Goal: Task Accomplishment & Management: Use online tool/utility

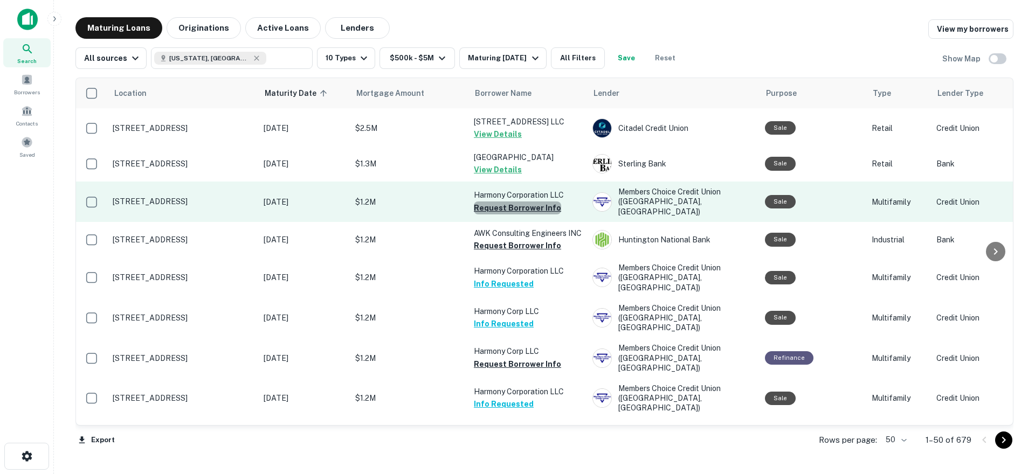
click at [526, 202] on button "Request Borrower Info" at bounding box center [517, 208] width 87 height 13
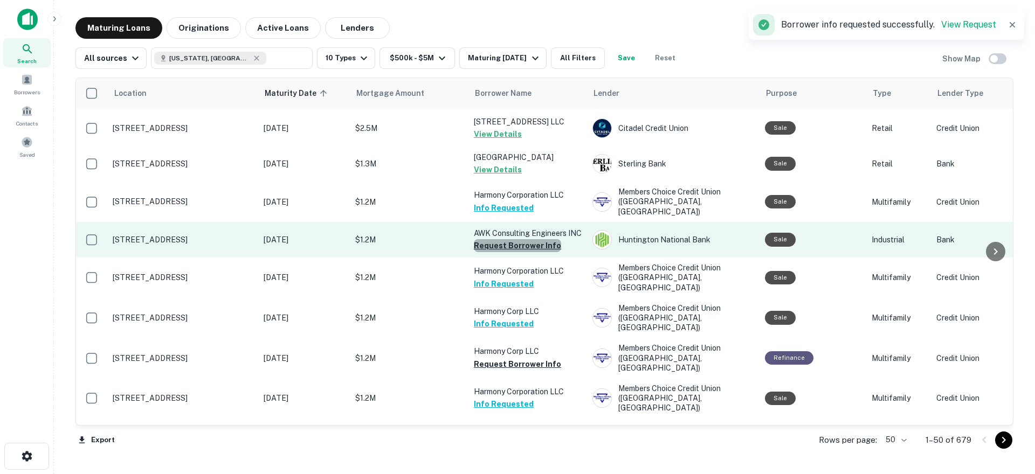
click at [519, 239] on button "Request Borrower Info" at bounding box center [517, 245] width 87 height 13
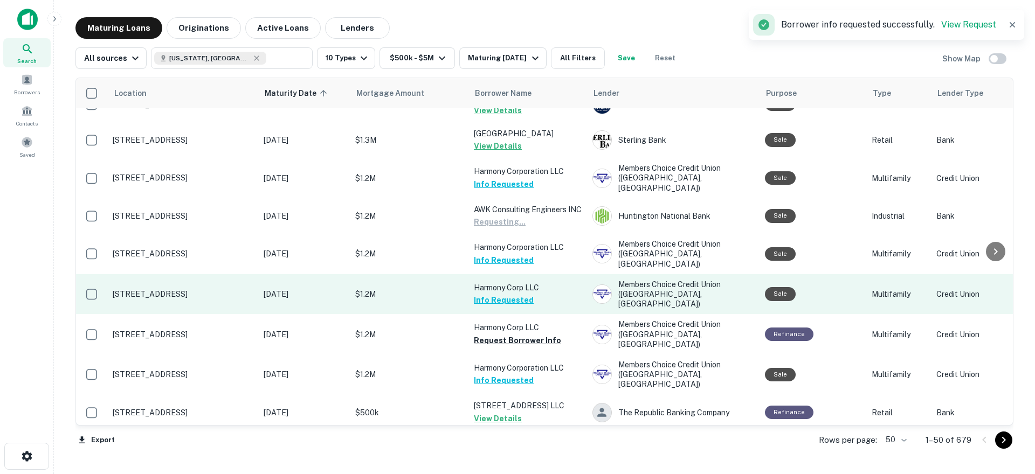
scroll to position [1624, 0]
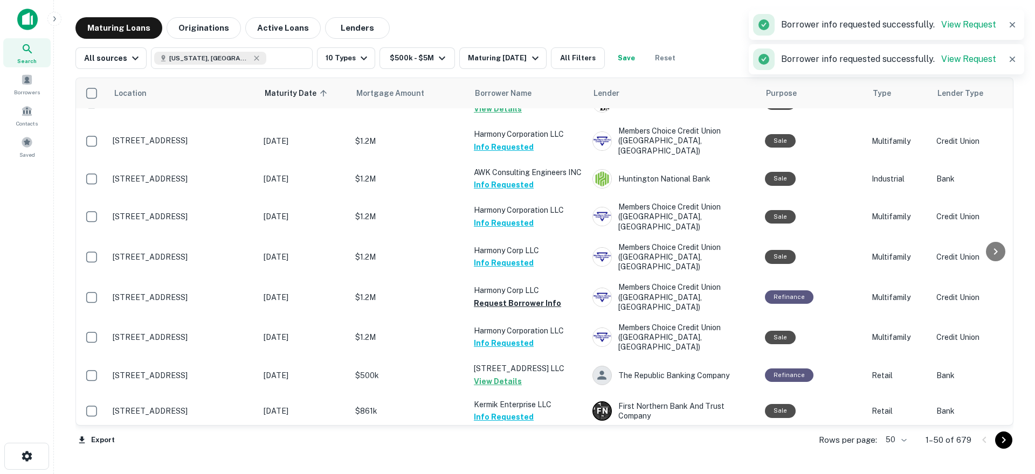
click at [504, 449] on button "Request Borrower Info" at bounding box center [517, 455] width 87 height 13
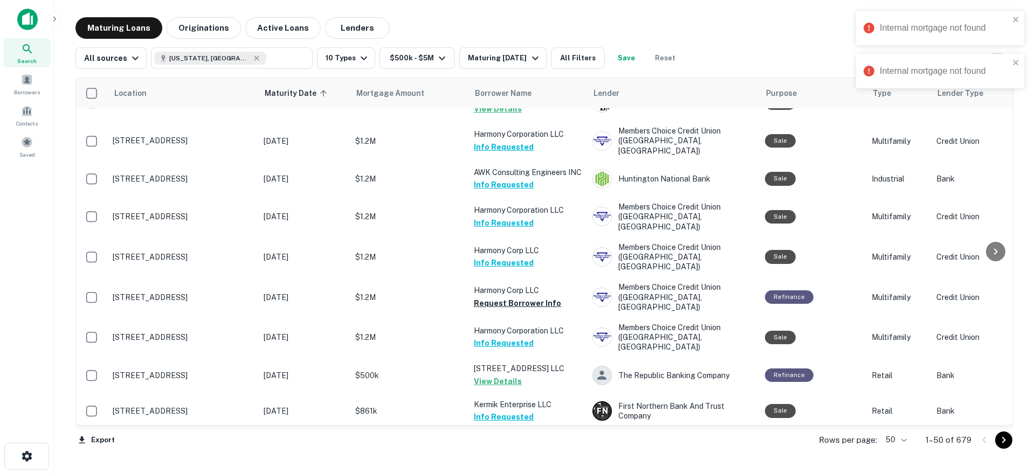
click at [1006, 440] on icon "Go to next page" at bounding box center [1003, 440] width 13 height 13
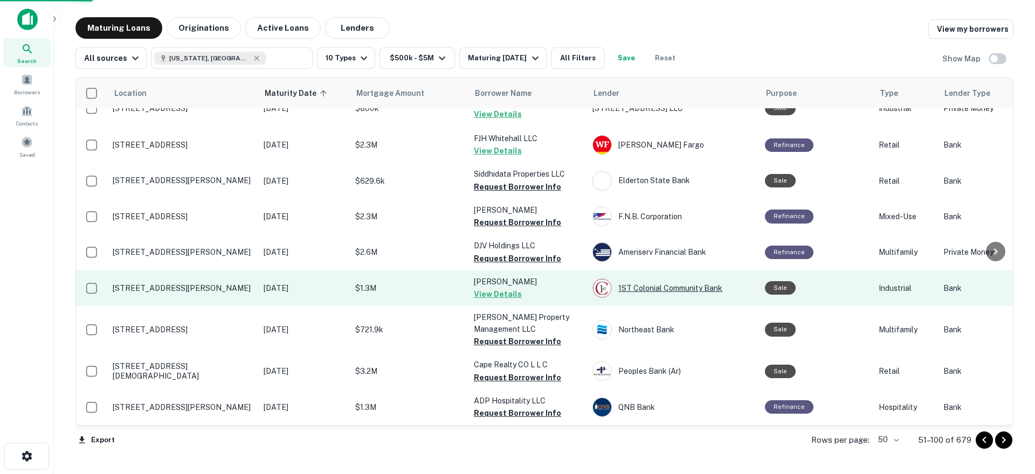
scroll to position [1571, 0]
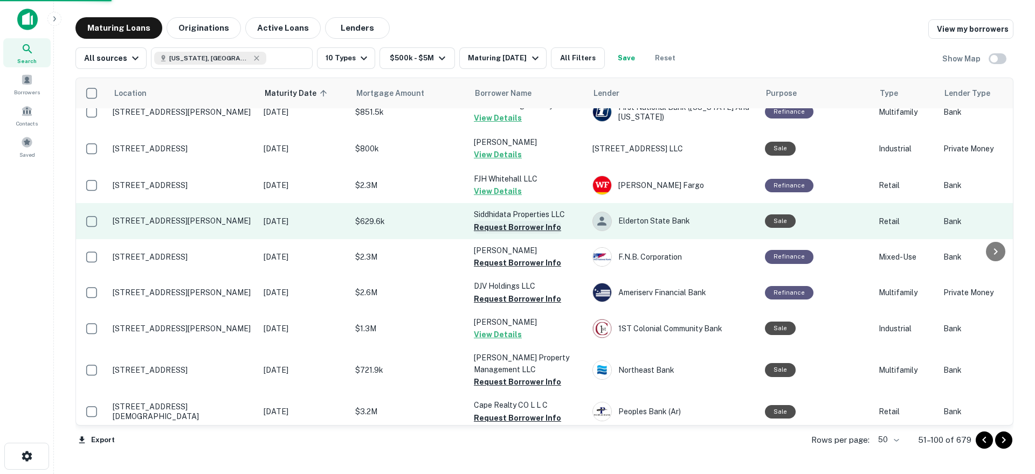
click at [528, 221] on button "Request Borrower Info" at bounding box center [517, 227] width 87 height 13
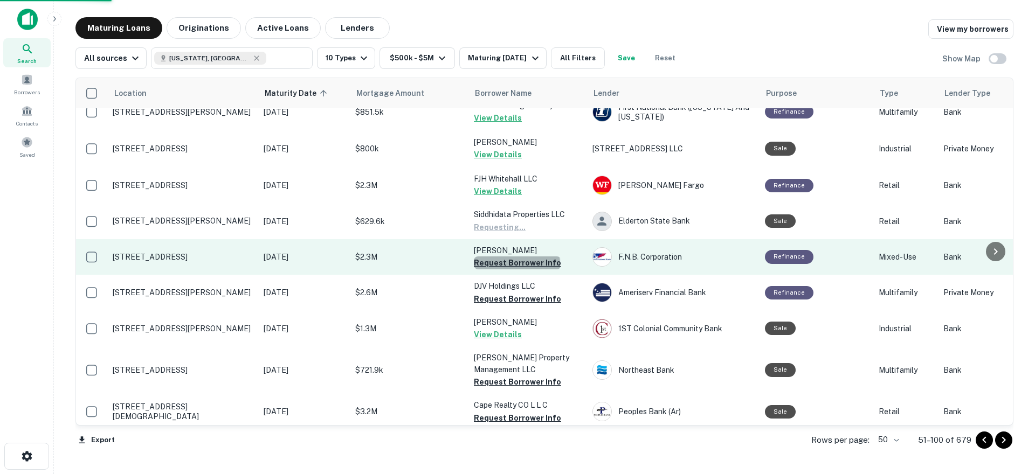
click at [516, 257] on button "Request Borrower Info" at bounding box center [517, 263] width 87 height 13
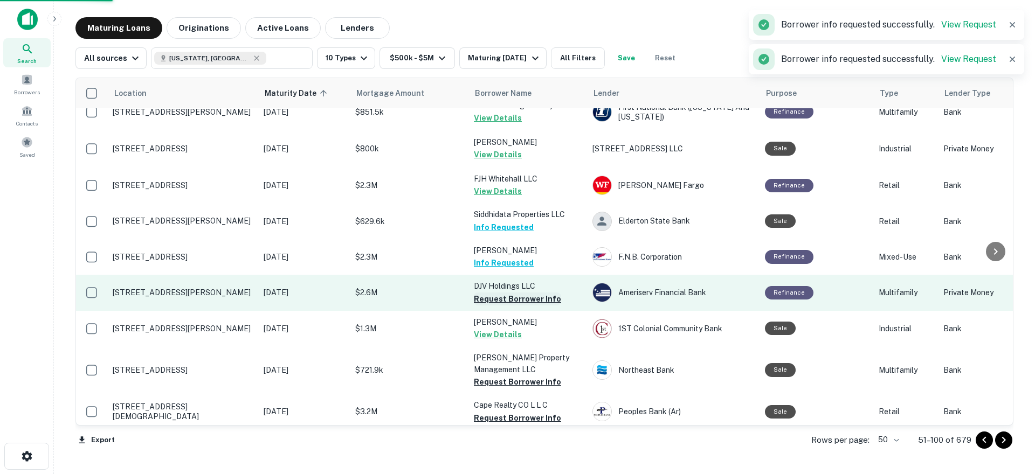
click at [517, 293] on button "Request Borrower Info" at bounding box center [517, 299] width 87 height 13
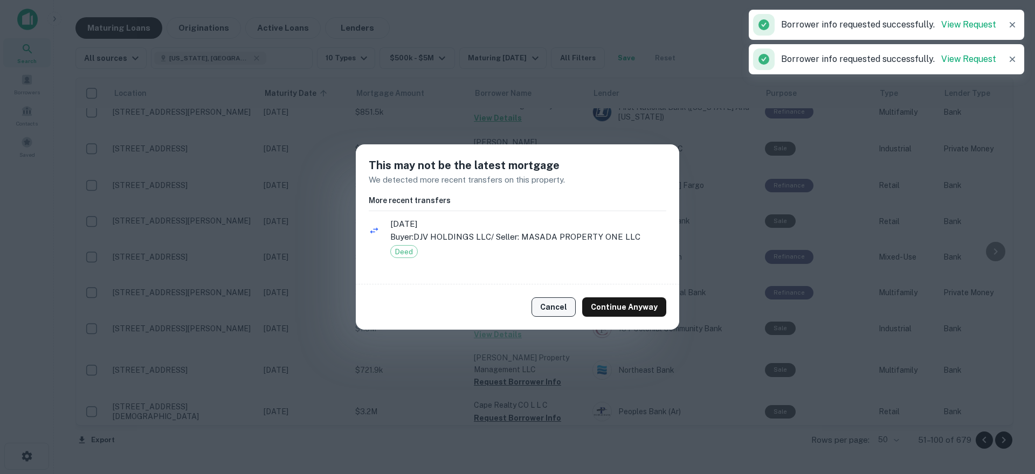
click at [566, 312] on button "Cancel" at bounding box center [554, 307] width 44 height 19
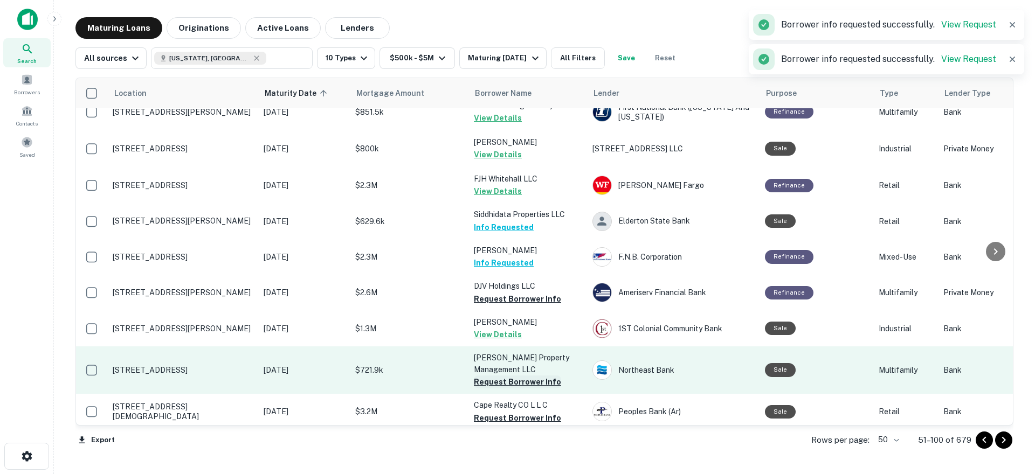
click at [519, 376] on button "Request Borrower Info" at bounding box center [517, 382] width 87 height 13
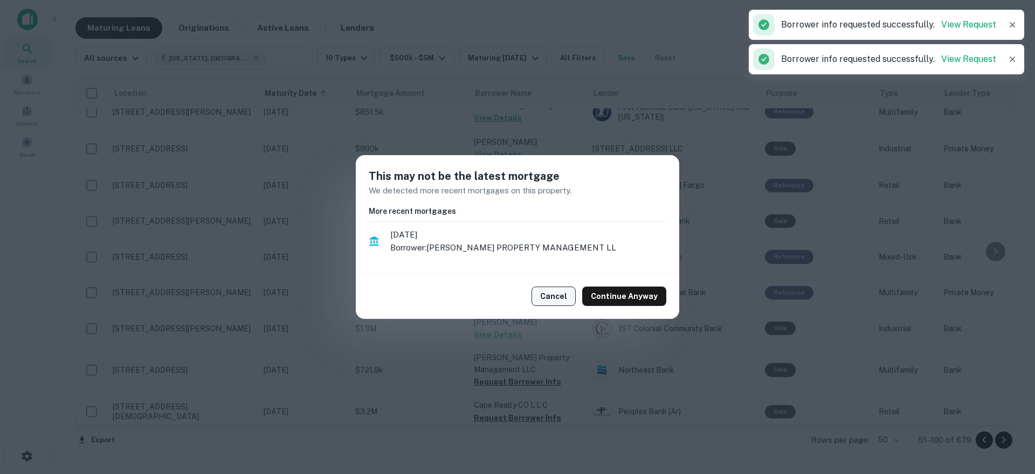
click at [564, 296] on button "Cancel" at bounding box center [554, 296] width 44 height 19
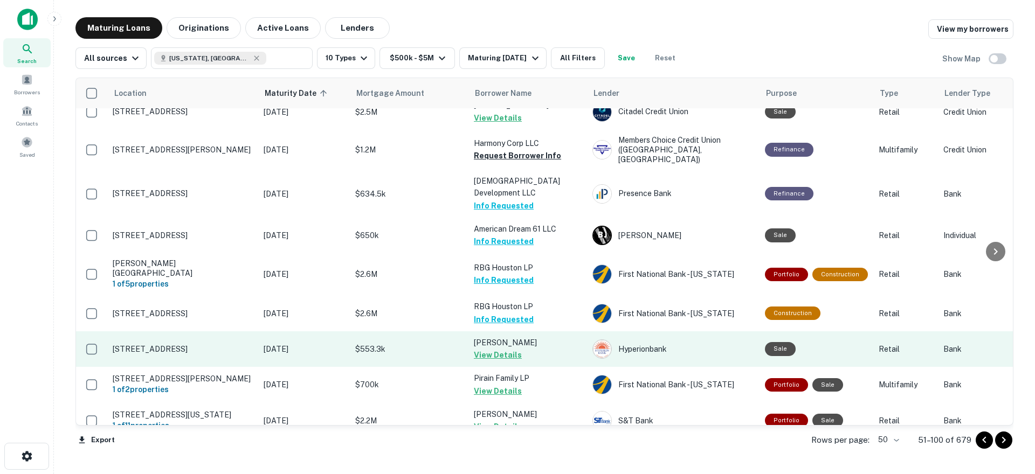
scroll to position [0, 0]
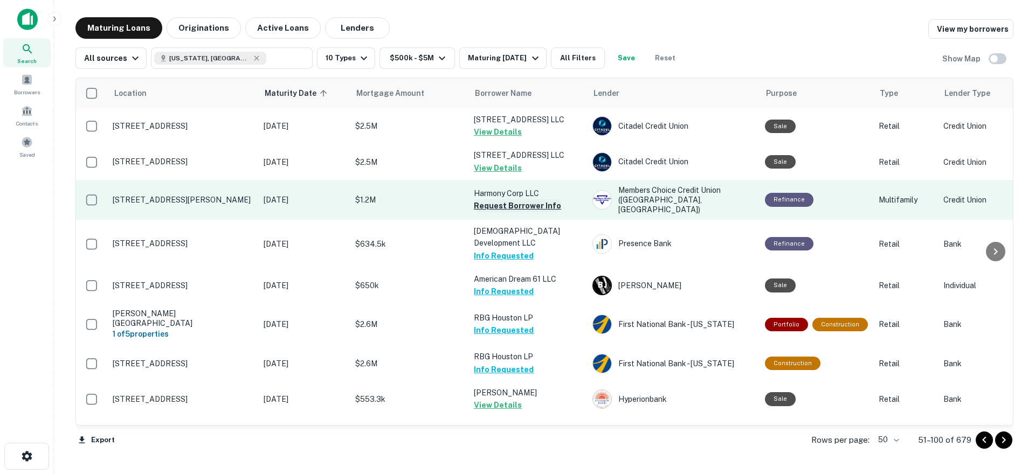
click at [539, 205] on button "Request Borrower Info" at bounding box center [517, 205] width 87 height 13
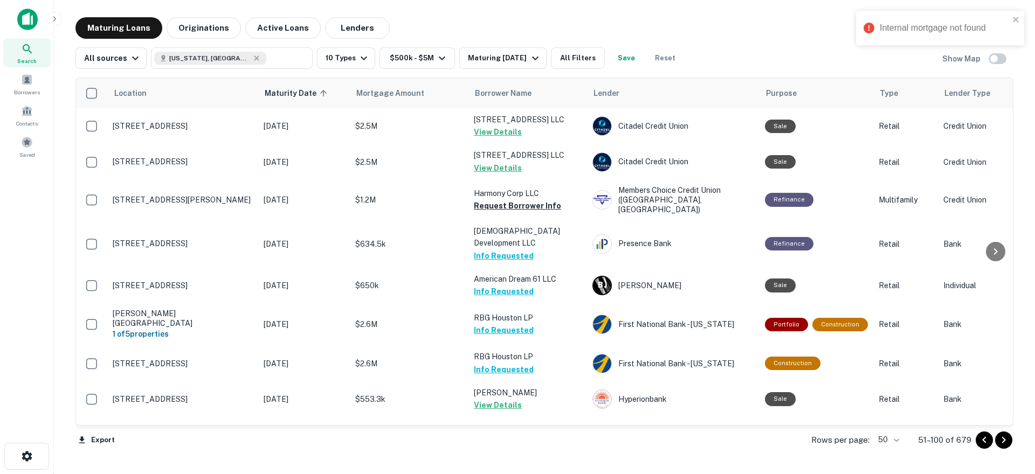
click at [1000, 441] on icon "Go to next page" at bounding box center [1003, 440] width 13 height 13
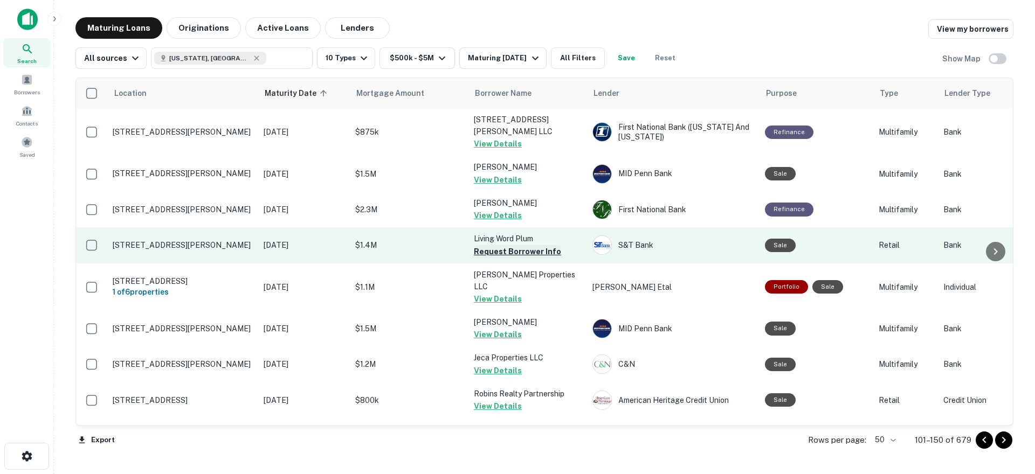
click at [520, 245] on button "Request Borrower Info" at bounding box center [517, 251] width 87 height 13
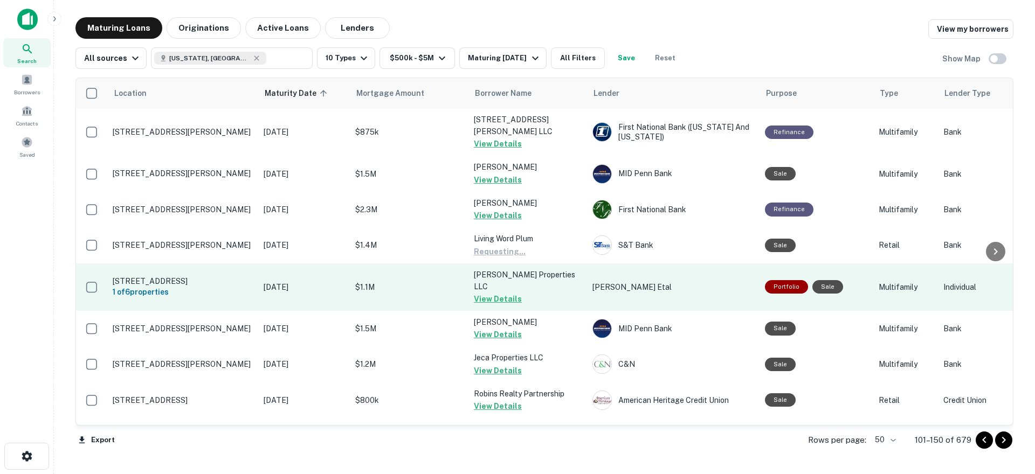
scroll to position [270, 0]
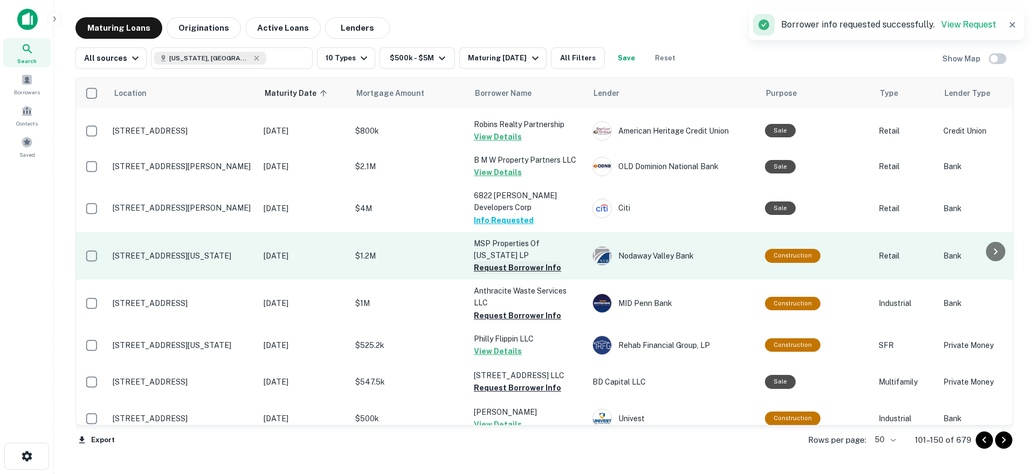
click at [520, 261] on button "Request Borrower Info" at bounding box center [517, 267] width 87 height 13
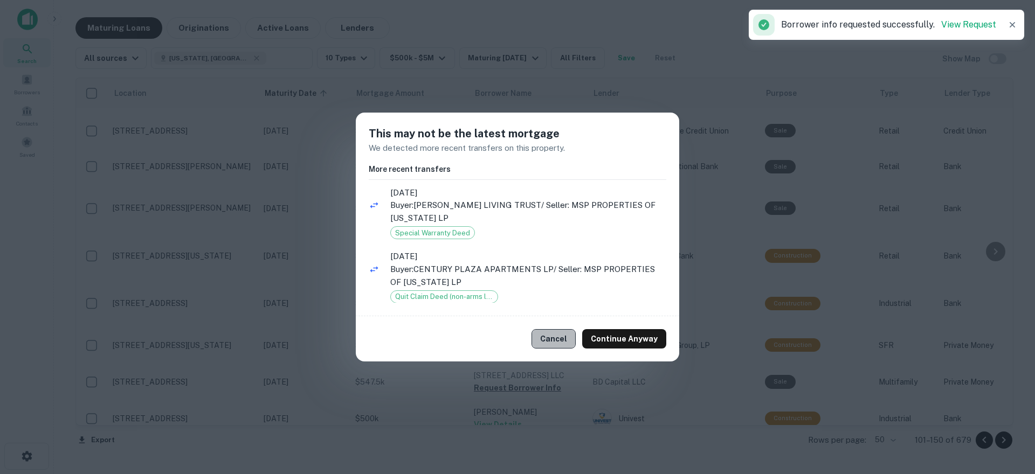
click at [563, 341] on button "Cancel" at bounding box center [554, 338] width 44 height 19
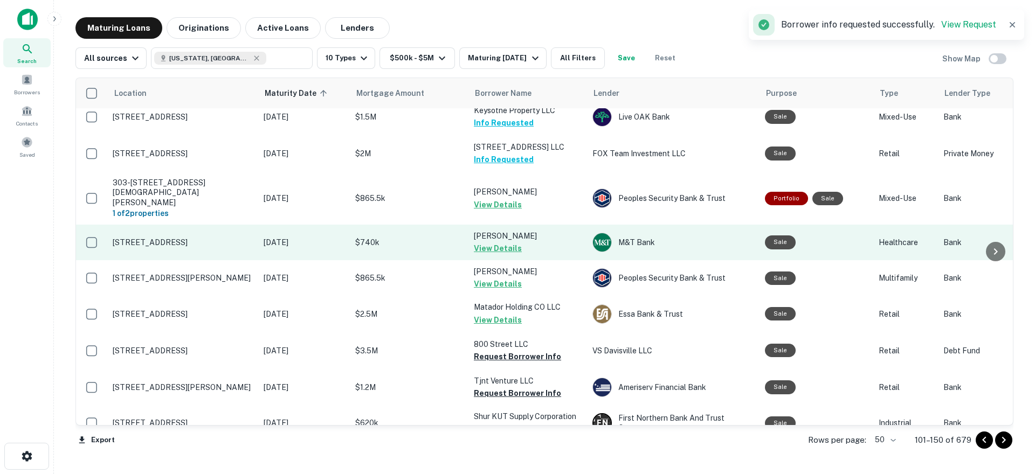
scroll to position [1561, 0]
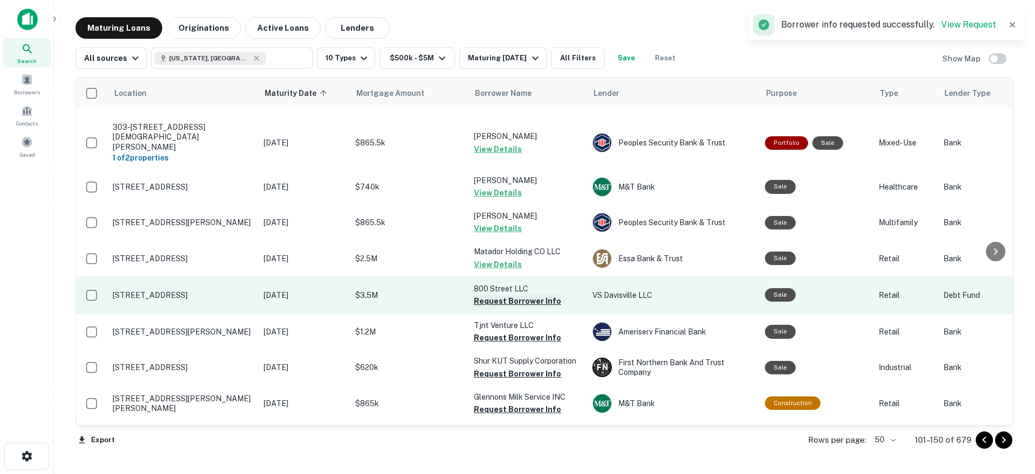
click at [527, 295] on button "Request Borrower Info" at bounding box center [517, 301] width 87 height 13
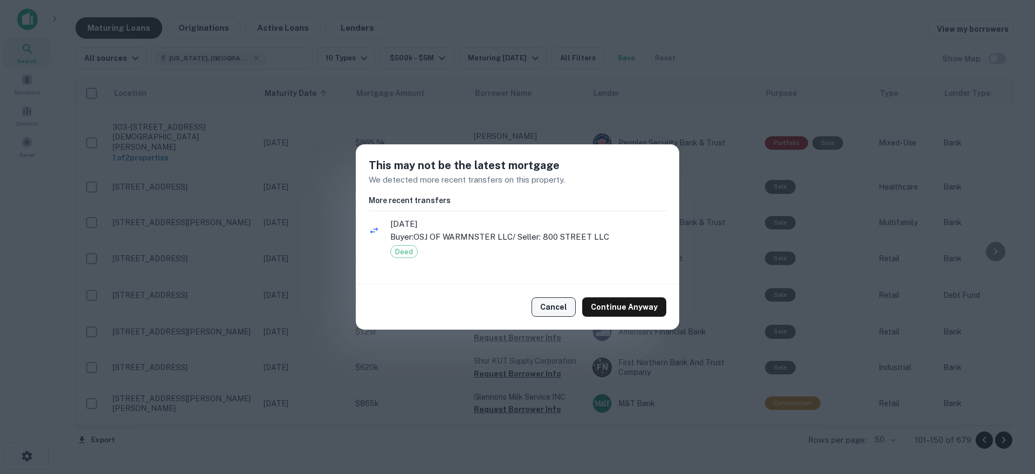
click at [557, 305] on button "Cancel" at bounding box center [554, 307] width 44 height 19
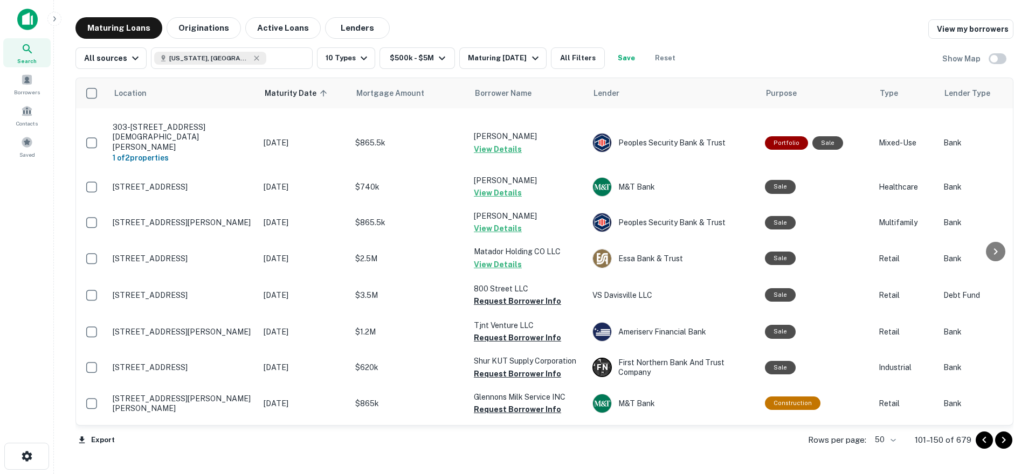
click at [1004, 441] on icon "Go to next page" at bounding box center [1004, 440] width 4 height 6
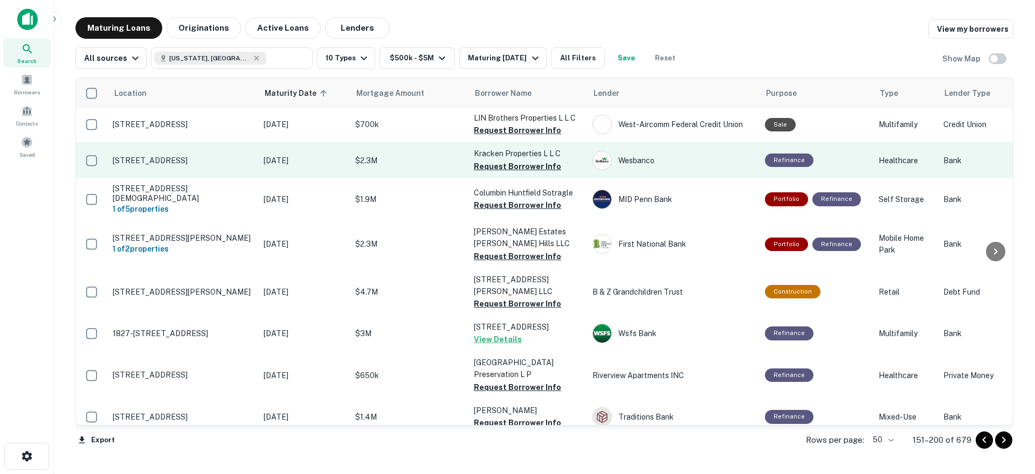
scroll to position [1453, 0]
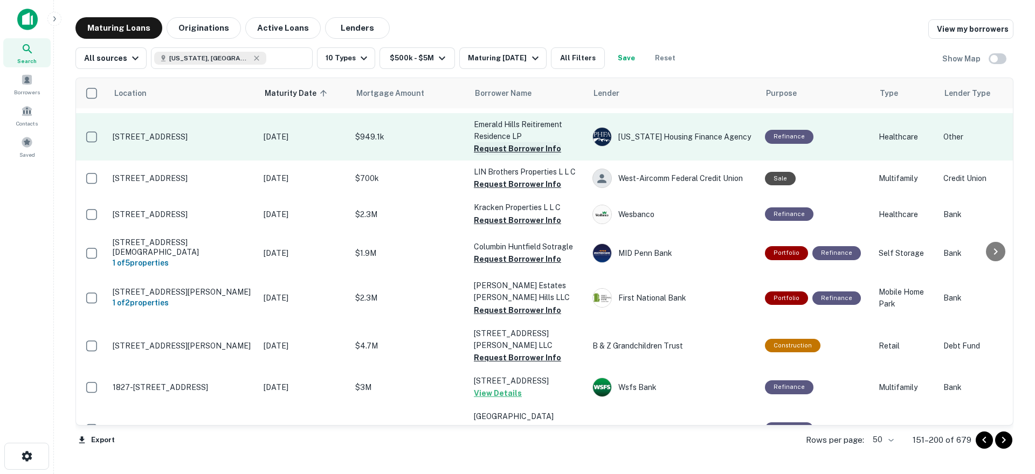
click at [510, 142] on button "Request Borrower Info" at bounding box center [517, 148] width 87 height 13
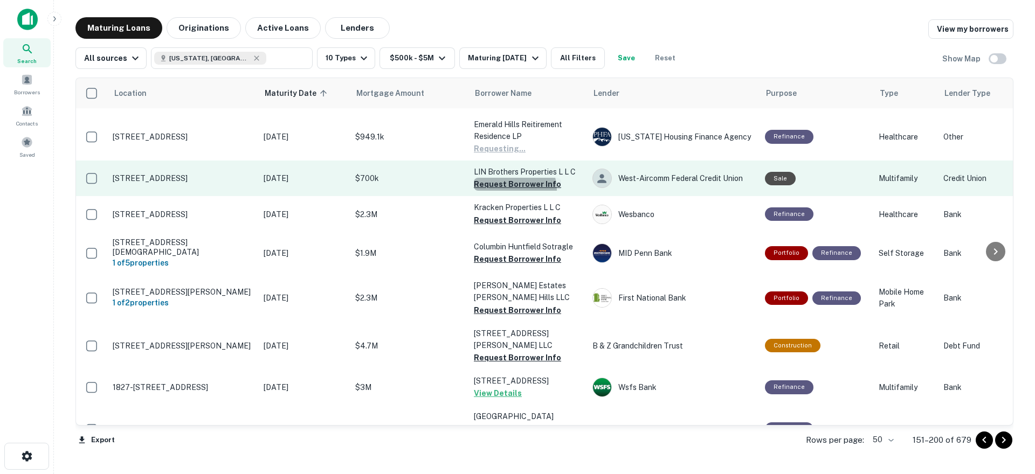
click at [514, 178] on button "Request Borrower Info" at bounding box center [517, 184] width 87 height 13
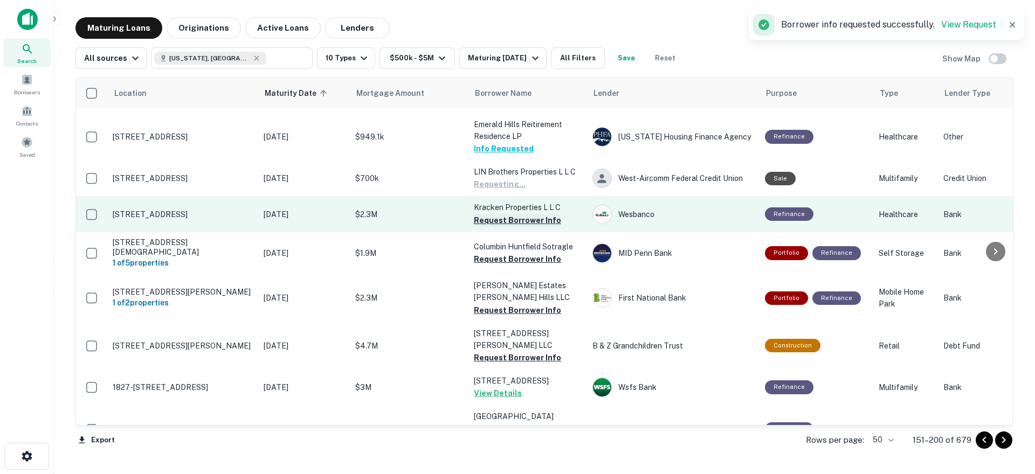
click at [516, 214] on button "Request Borrower Info" at bounding box center [517, 220] width 87 height 13
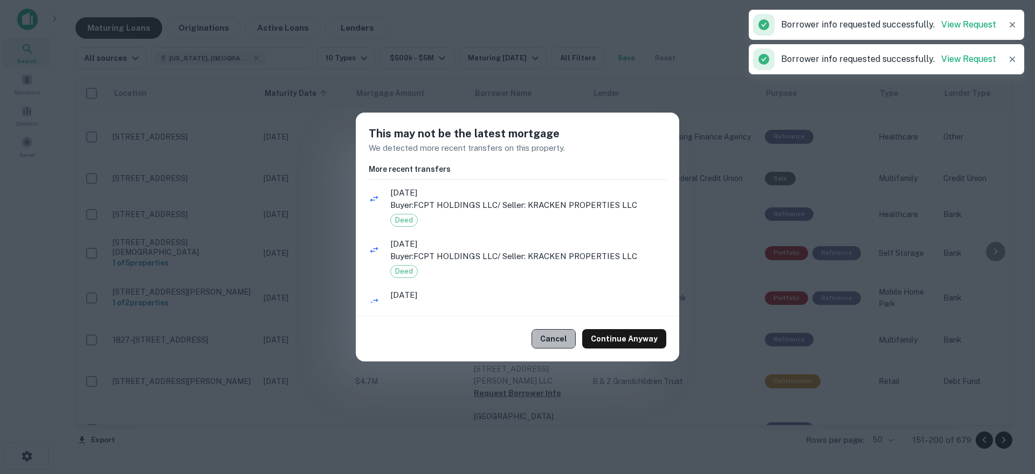
click at [554, 334] on button "Cancel" at bounding box center [554, 338] width 44 height 19
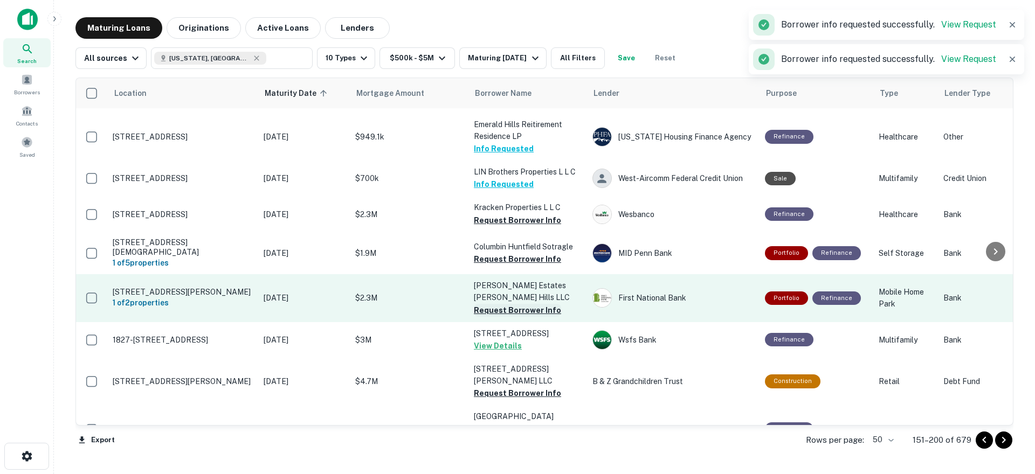
click at [510, 304] on button "Request Borrower Info" at bounding box center [517, 310] width 87 height 13
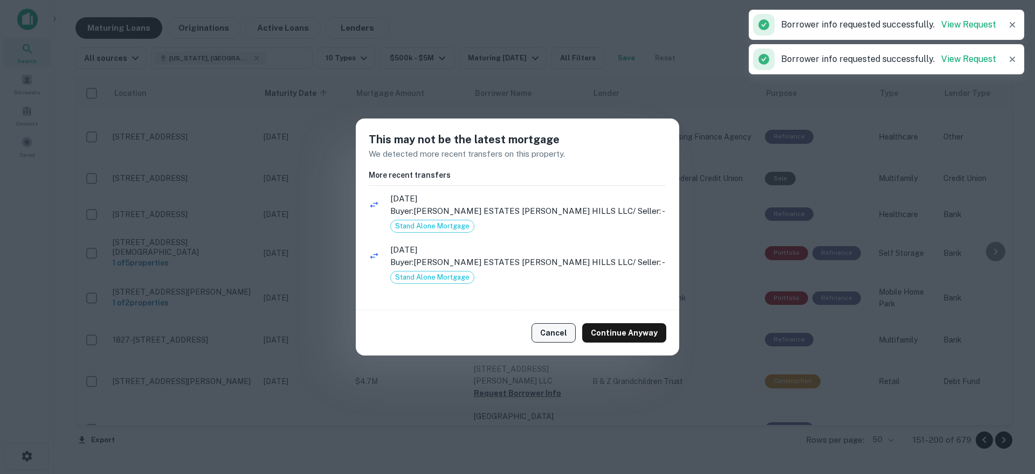
click at [547, 337] on button "Cancel" at bounding box center [554, 332] width 44 height 19
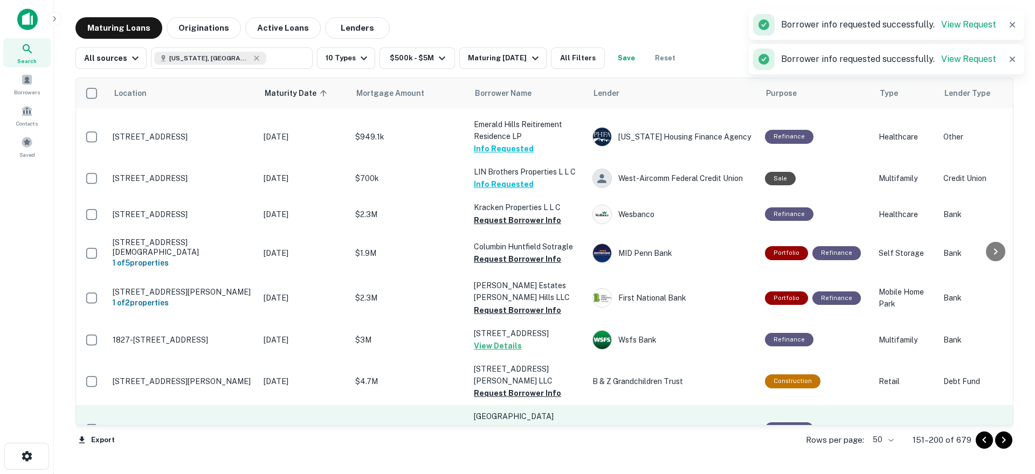
click at [503, 435] on button "Request Borrower Info" at bounding box center [517, 441] width 87 height 13
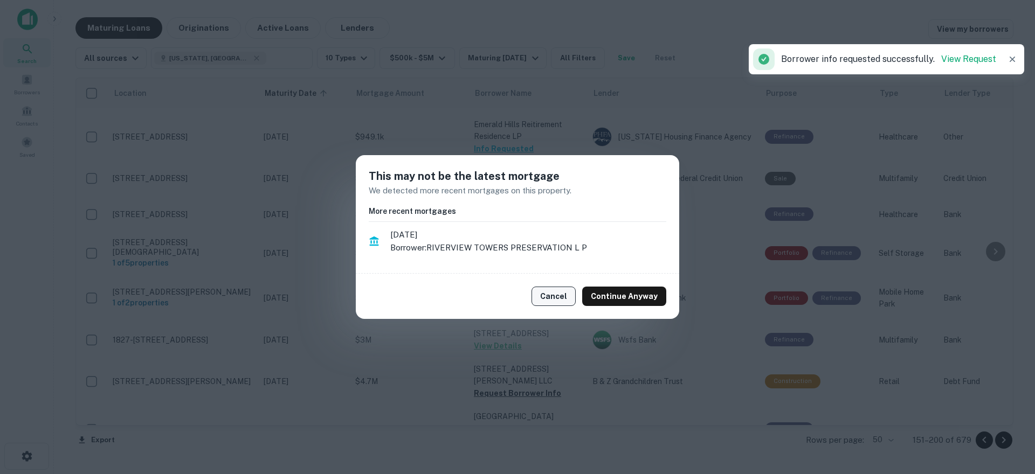
click at [556, 301] on button "Cancel" at bounding box center [554, 296] width 44 height 19
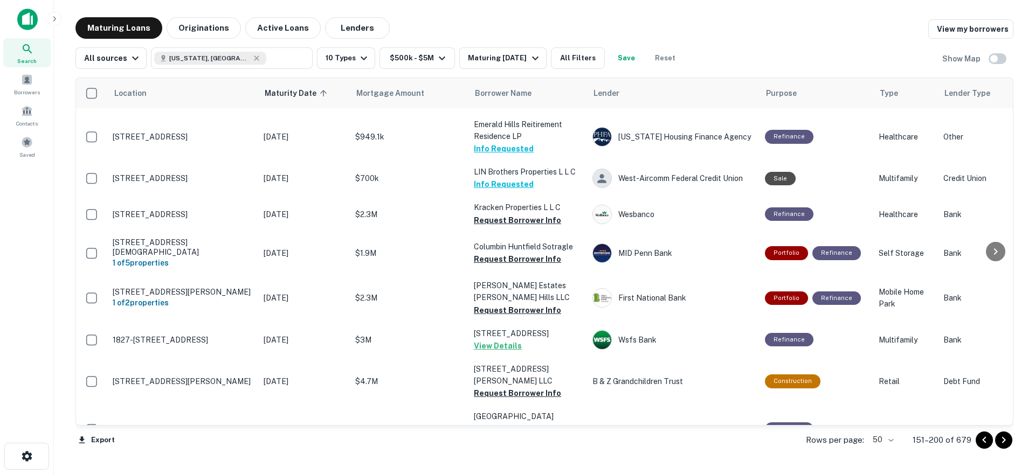
scroll to position [1595, 0]
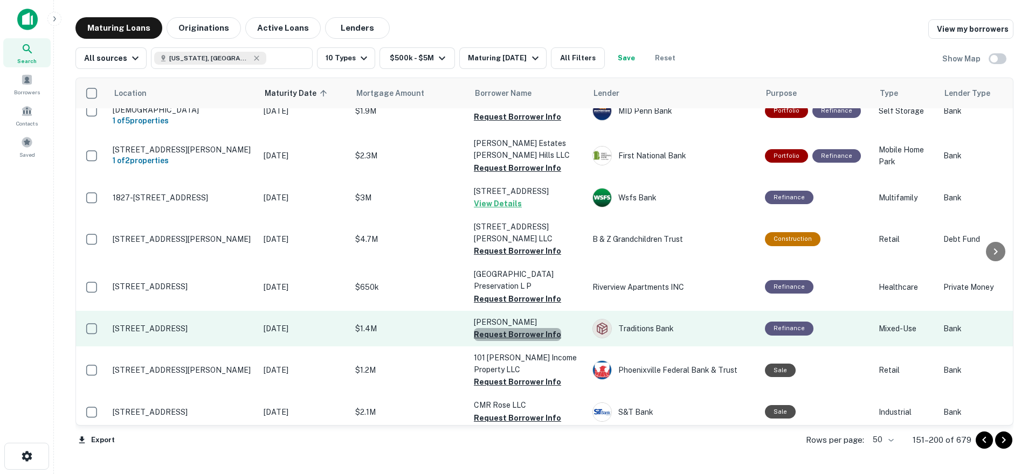
click at [519, 328] on button "Request Borrower Info" at bounding box center [517, 334] width 87 height 13
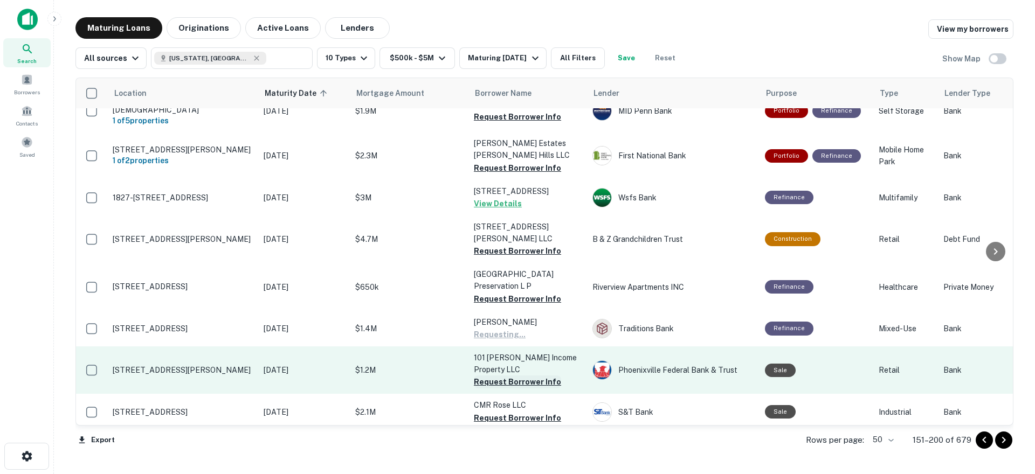
click at [513, 376] on button "Request Borrower Info" at bounding box center [517, 382] width 87 height 13
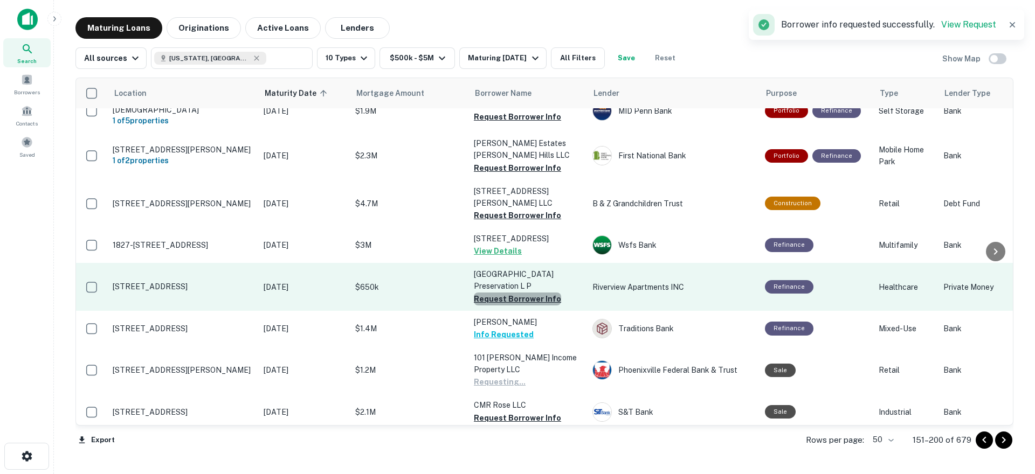
click at [517, 293] on button "Request Borrower Info" at bounding box center [517, 299] width 87 height 13
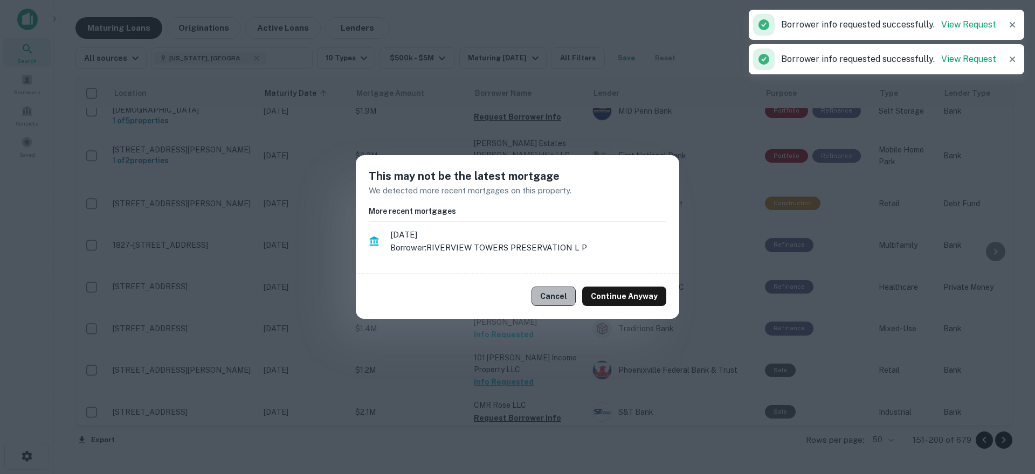
click at [553, 299] on button "Cancel" at bounding box center [554, 296] width 44 height 19
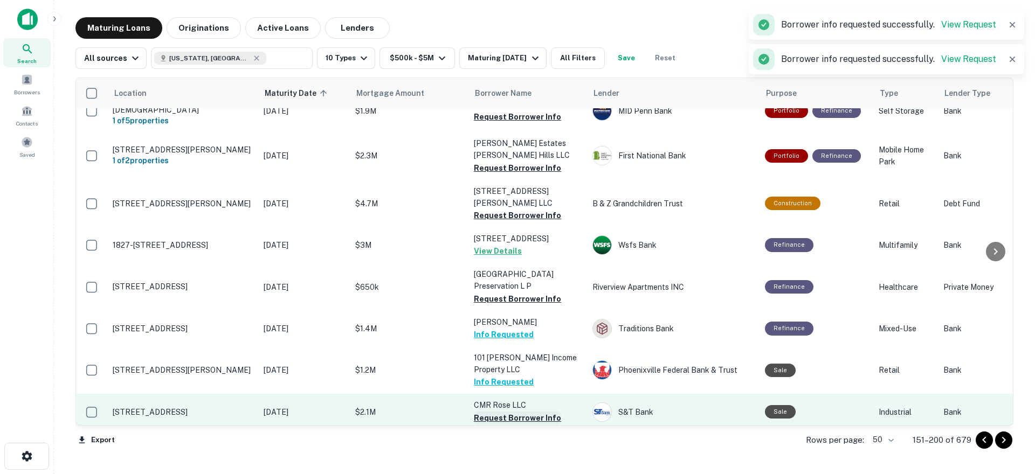
click at [527, 412] on button "Request Borrower Info" at bounding box center [517, 418] width 87 height 13
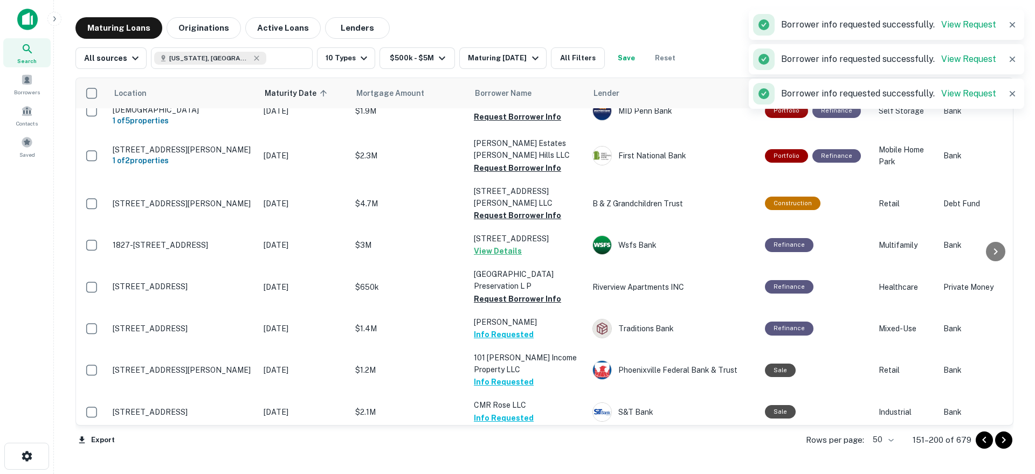
click at [534, 447] on button "Request Borrower Info" at bounding box center [517, 453] width 87 height 13
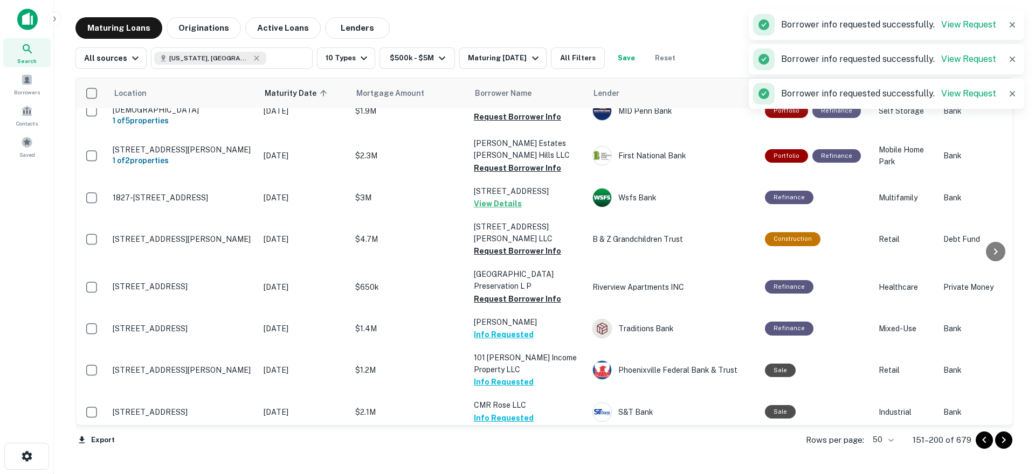
click at [1003, 442] on icon "Go to next page" at bounding box center [1004, 440] width 4 height 6
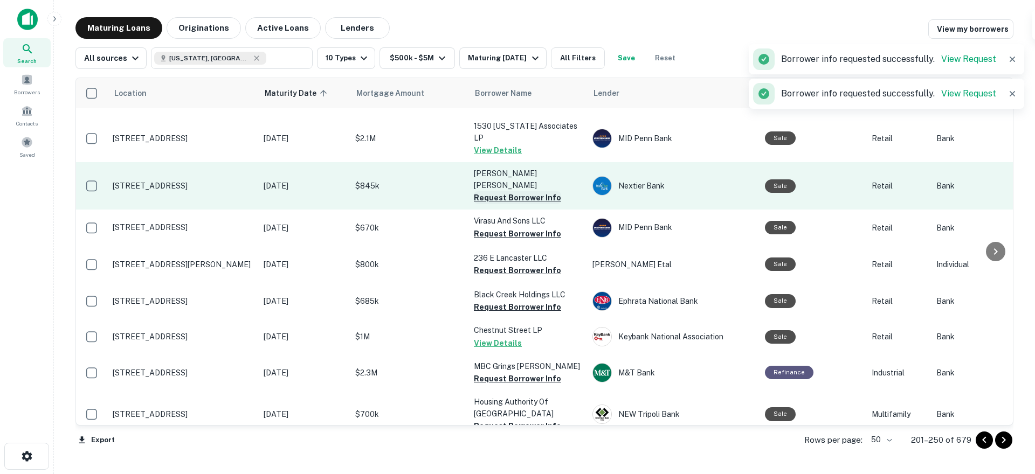
scroll to position [1581, 0]
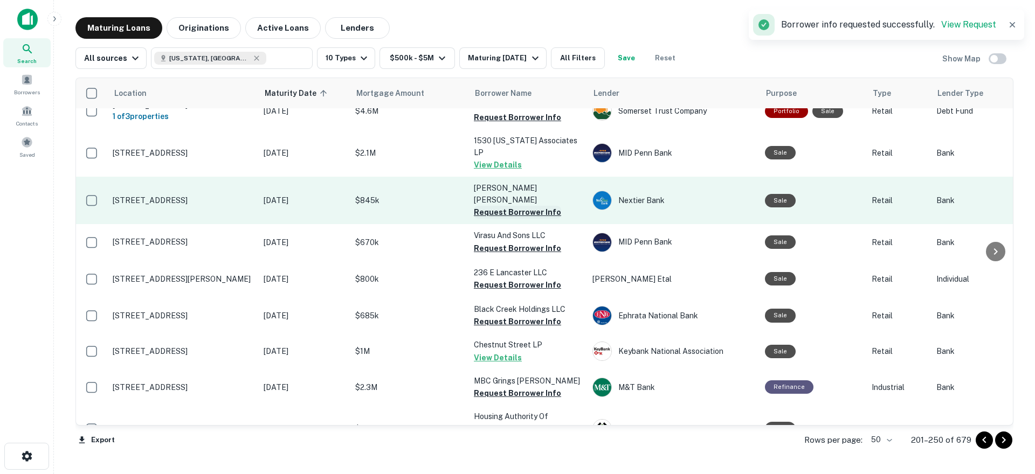
click at [507, 206] on button "Request Borrower Info" at bounding box center [517, 212] width 87 height 13
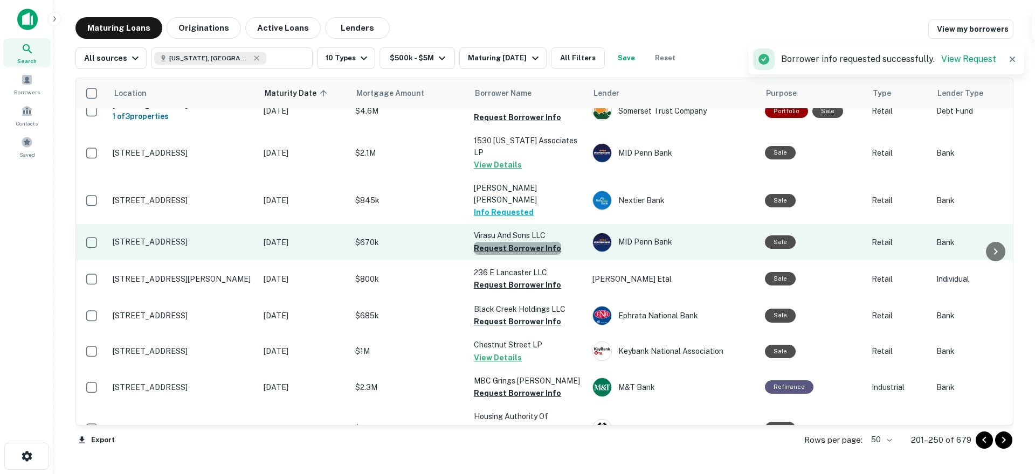
click at [521, 242] on button "Request Borrower Info" at bounding box center [517, 248] width 87 height 13
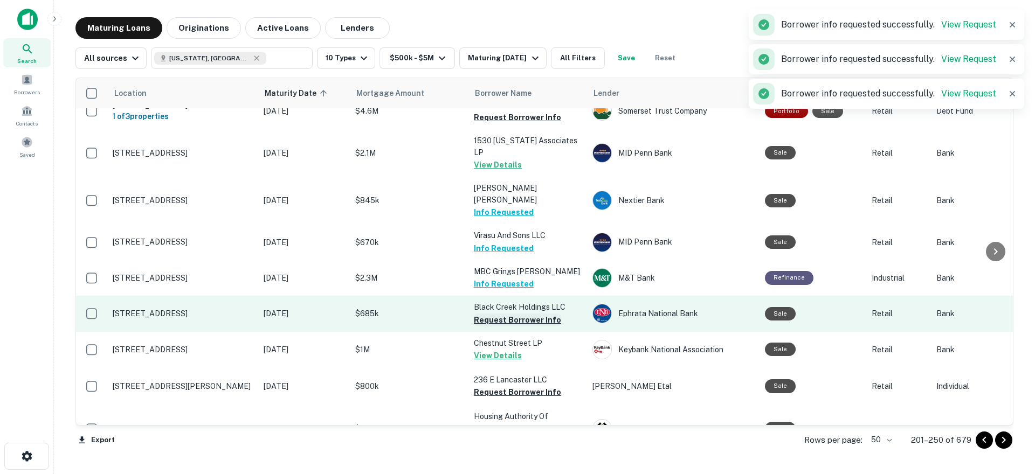
click at [512, 314] on button "Request Borrower Info" at bounding box center [517, 320] width 87 height 13
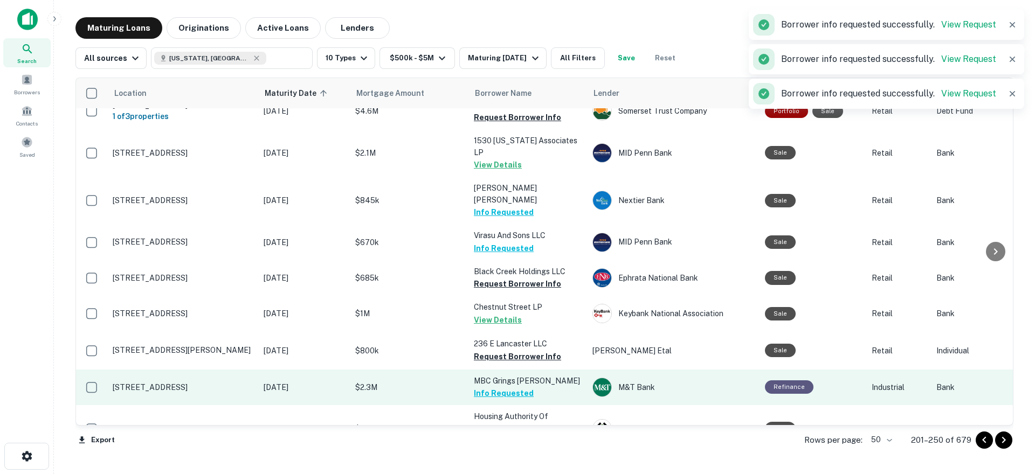
click at [505, 387] on button "Info Requested" at bounding box center [504, 393] width 60 height 13
click at [505, 370] on td "MBC Grings [PERSON_NAME] Requesting..." at bounding box center [527, 388] width 119 height 36
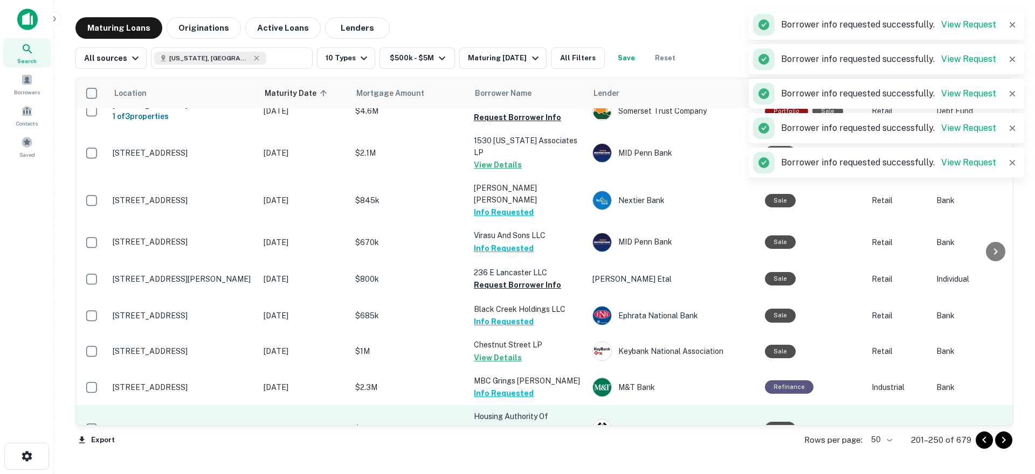
click at [525, 434] on button "Request Borrower Info" at bounding box center [517, 440] width 87 height 13
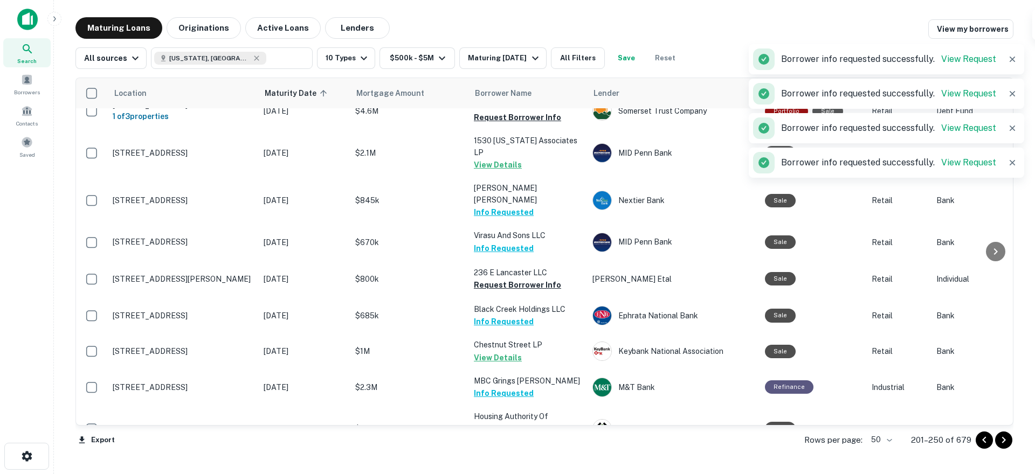
click at [518, 471] on button "Request Borrower Info" at bounding box center [517, 477] width 87 height 13
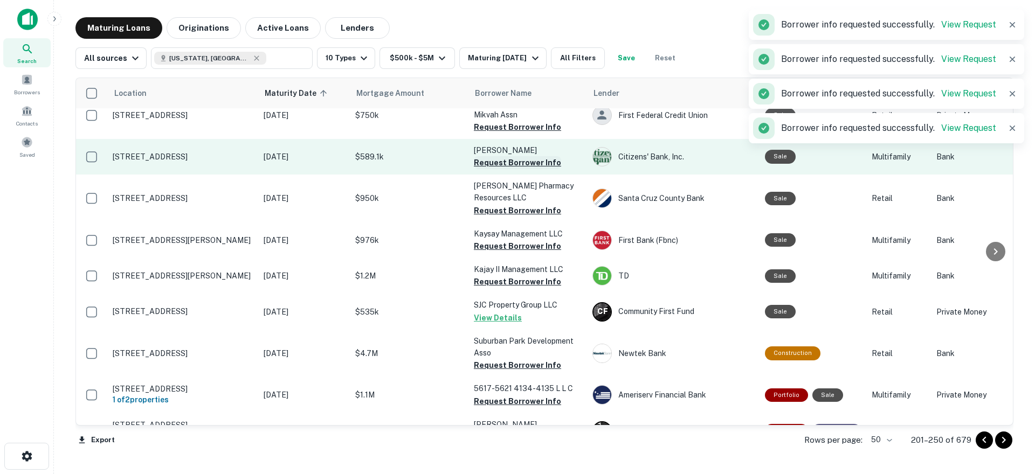
scroll to position [1041, 0]
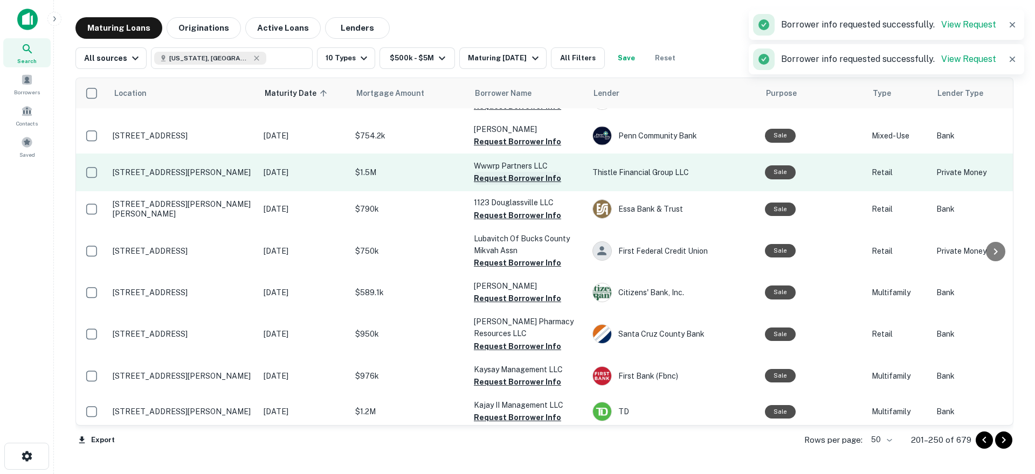
click at [512, 172] on button "Request Borrower Info" at bounding box center [517, 178] width 87 height 13
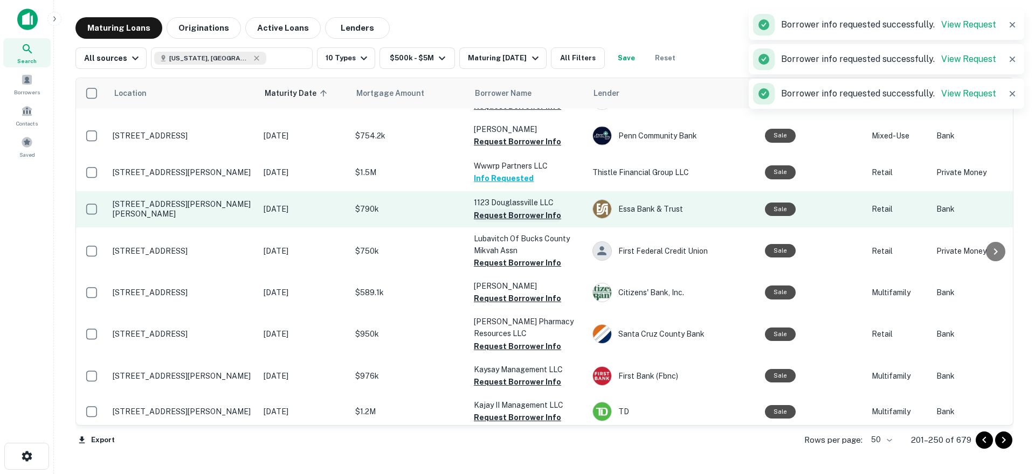
click at [514, 209] on button "Request Borrower Info" at bounding box center [517, 215] width 87 height 13
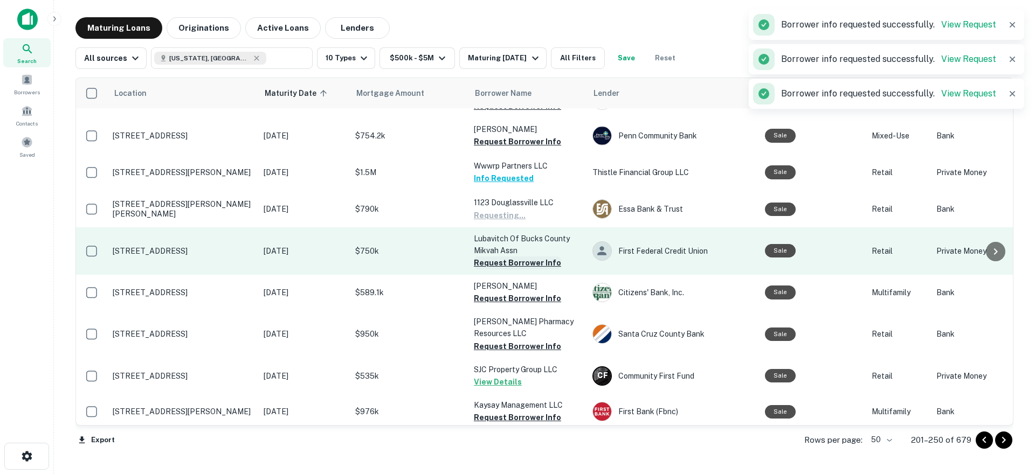
click at [515, 257] on button "Request Borrower Info" at bounding box center [517, 263] width 87 height 13
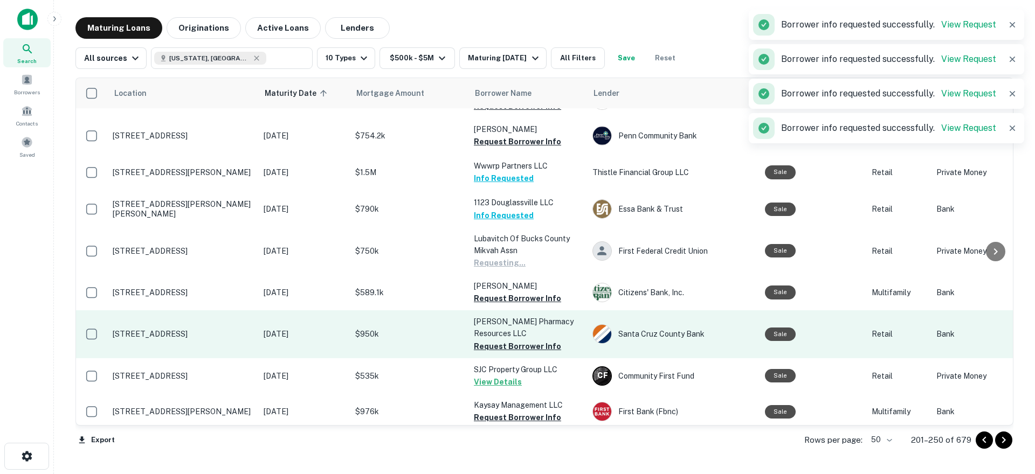
click at [513, 292] on button "Request Borrower Info" at bounding box center [517, 298] width 87 height 13
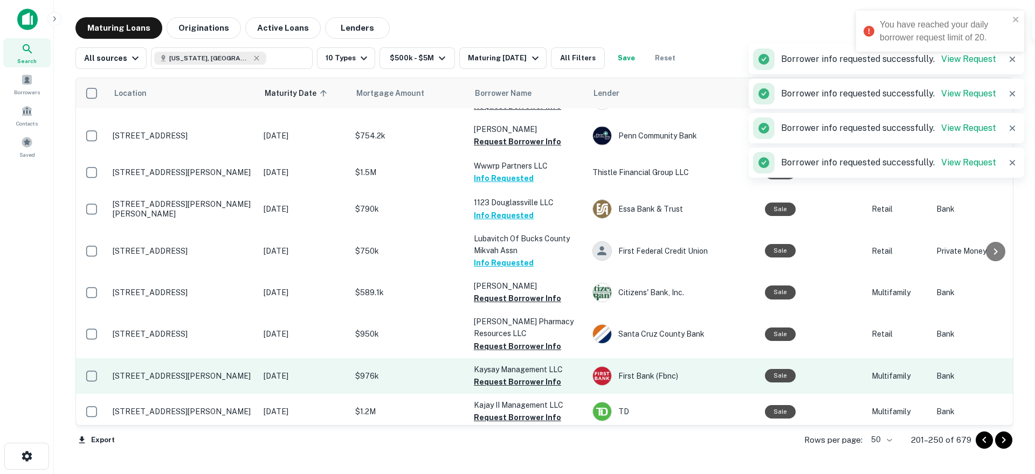
click at [507, 340] on button "Request Borrower Info" at bounding box center [517, 346] width 87 height 13
